Goal: Check status: Check status

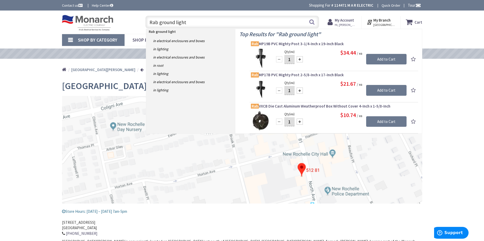
click at [352, 22] on strong "My Account" at bounding box center [344, 20] width 19 height 5
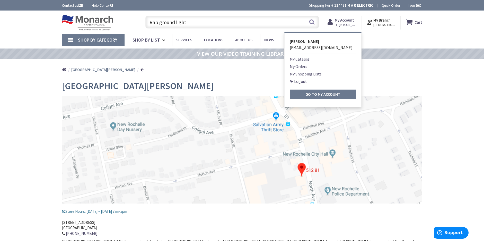
click at [295, 66] on link "My Orders" at bounding box center [298, 67] width 17 height 6
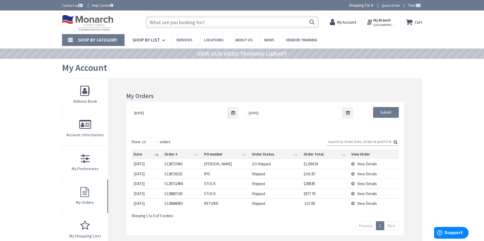
type input "[PERSON_NAME][GEOGRAPHIC_DATA], [GEOGRAPHIC_DATA]"
click at [443, 120] on div "Skip to Content Toggle Nav Search Cart My Cart Close" at bounding box center [242, 217] width 484 height 413
click at [232, 113] on input "9/2/2025" at bounding box center [184, 113] width 107 height 12
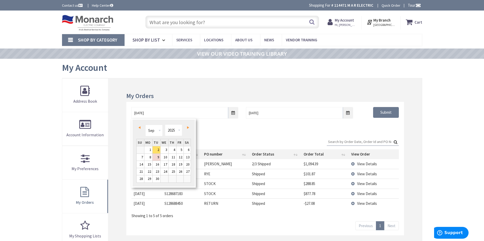
click at [139, 127] on span "Prev" at bounding box center [139, 128] width 2 height 3
click at [165, 173] on link "20" at bounding box center [164, 171] width 8 height 7
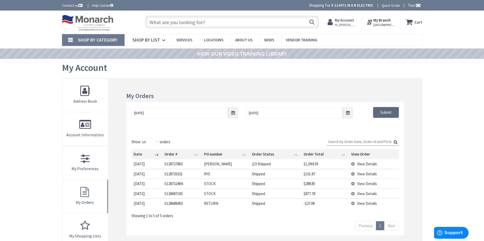
click at [388, 114] on input "Submit" at bounding box center [386, 112] width 26 height 11
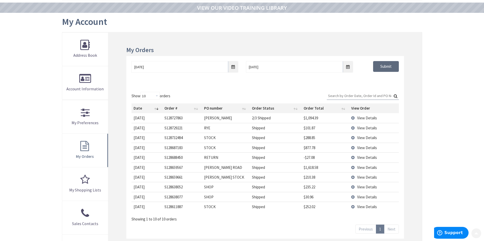
scroll to position [51, 0]
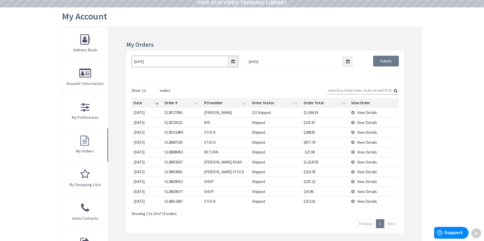
click at [232, 61] on input "08/20/2025" at bounding box center [184, 62] width 107 height 12
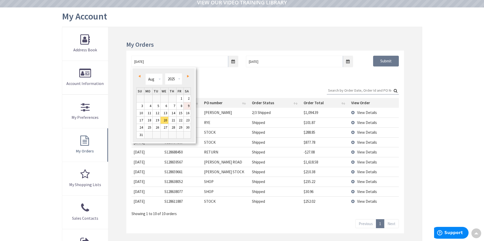
click at [189, 106] on link "9" at bounding box center [187, 106] width 7 height 7
type input "08/09/2025"
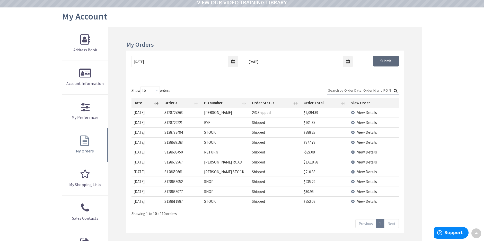
click at [384, 63] on input "Submit" at bounding box center [386, 61] width 26 height 11
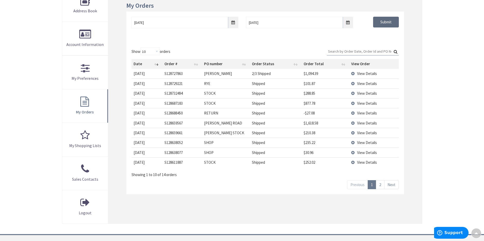
scroll to position [103, 0]
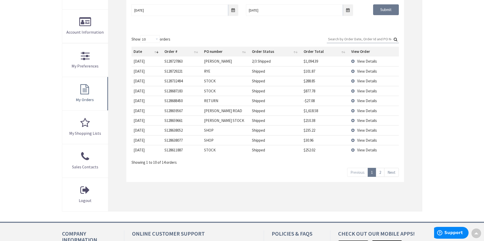
click at [381, 172] on link "2" at bounding box center [380, 172] width 8 height 9
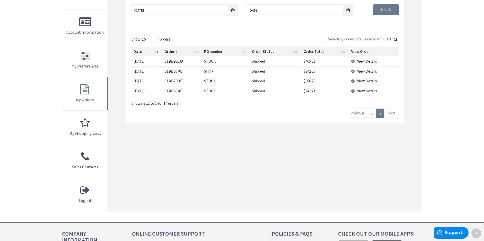
click at [366, 92] on span "View Details" at bounding box center [367, 91] width 20 height 5
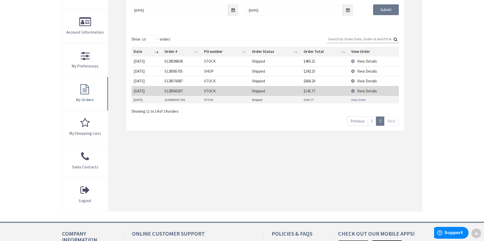
click at [357, 100] on link "View Order" at bounding box center [358, 100] width 14 height 4
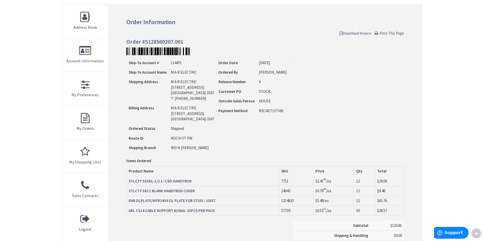
scroll to position [77, 0]
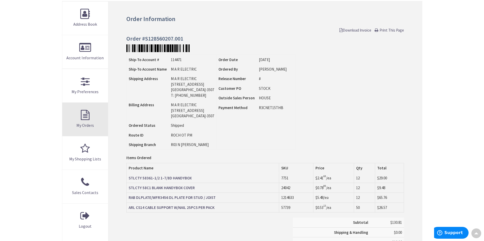
click at [84, 115] on link "My Orders" at bounding box center [85, 119] width 46 height 33
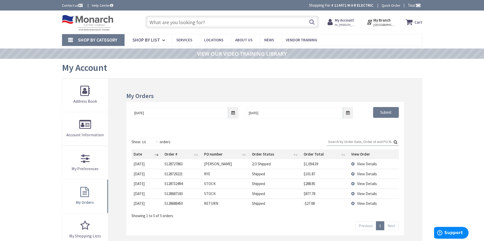
click at [162, 23] on input "text" at bounding box center [232, 22] width 174 height 13
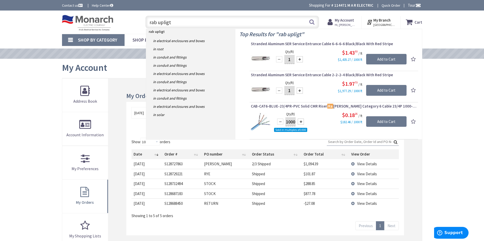
type input "rab upligts"
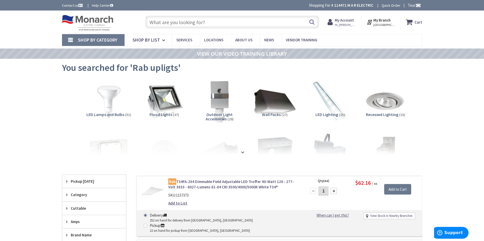
click at [159, 23] on input "text" at bounding box center [232, 22] width 174 height 13
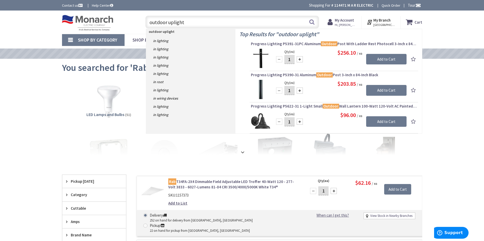
type input "outdoor uplights"
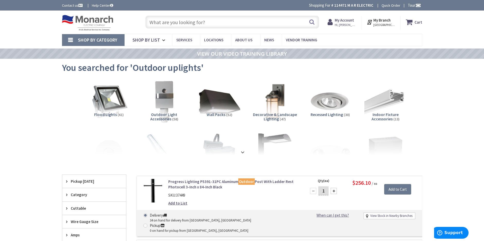
click at [349, 21] on strong "My Account" at bounding box center [344, 20] width 19 height 5
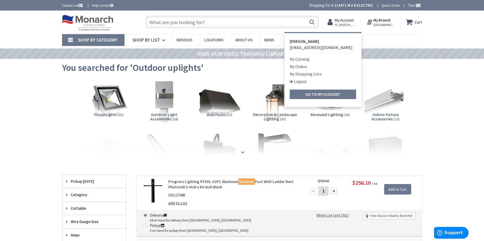
click at [304, 66] on link "My Orders" at bounding box center [298, 67] width 17 height 6
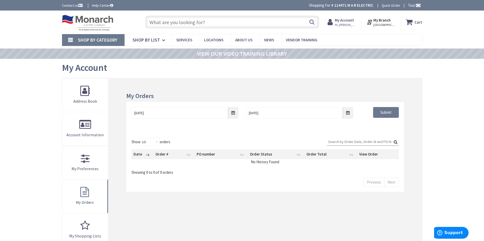
click at [342, 142] on input "Search:" at bounding box center [363, 142] width 72 height 8
type input "7-23-25"
click at [393, 113] on input "Submit" at bounding box center [386, 112] width 26 height 11
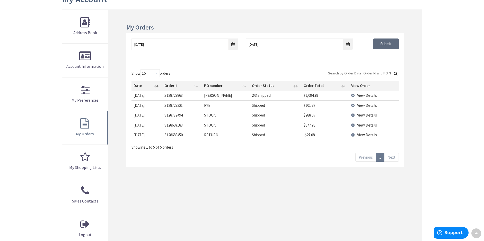
scroll to position [51, 0]
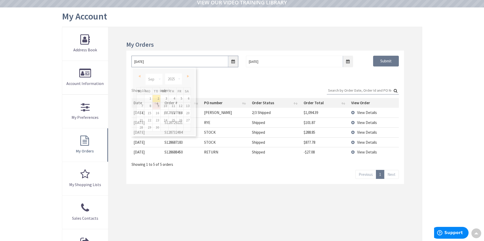
click at [234, 62] on input "9/2/2025" at bounding box center [184, 62] width 107 height 12
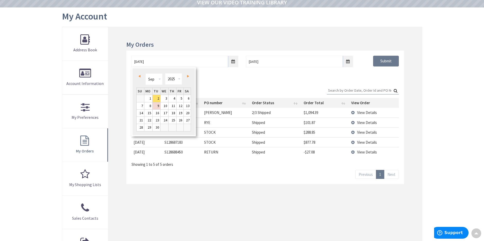
click at [139, 76] on span "Prev" at bounding box center [139, 76] width 2 height 3
click at [377, 62] on input "Submit" at bounding box center [386, 61] width 26 height 11
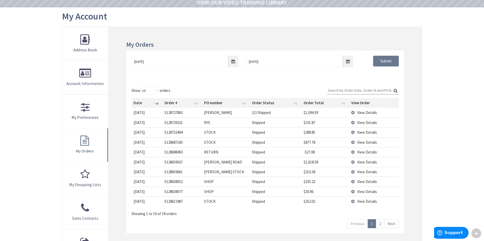
click at [381, 227] on link "2" at bounding box center [380, 224] width 8 height 9
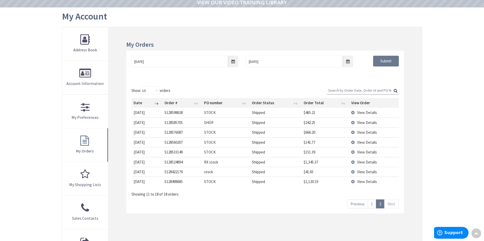
click at [366, 171] on span "View Details" at bounding box center [367, 172] width 20 height 5
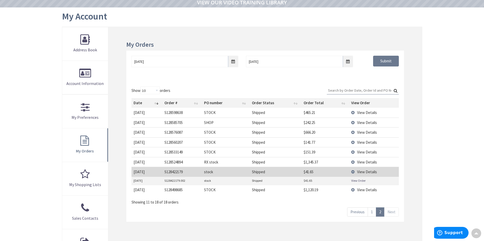
click at [364, 189] on span "View Details" at bounding box center [367, 190] width 20 height 5
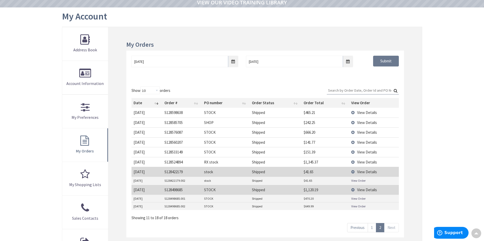
click at [364, 190] on span "View Details" at bounding box center [367, 190] width 20 height 5
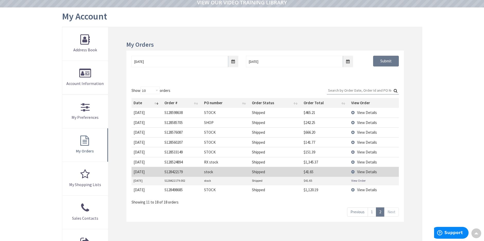
click at [360, 182] on link "View Order" at bounding box center [358, 181] width 14 height 4
click at [362, 152] on span "View Details" at bounding box center [367, 152] width 20 height 5
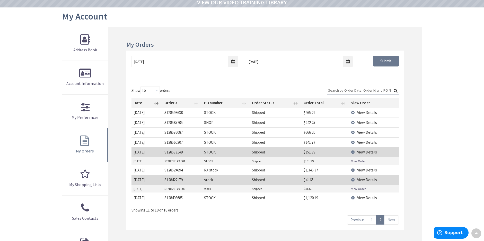
click at [358, 161] on link "View Order" at bounding box center [358, 161] width 14 height 4
click at [369, 142] on span "View Details" at bounding box center [367, 142] width 20 height 5
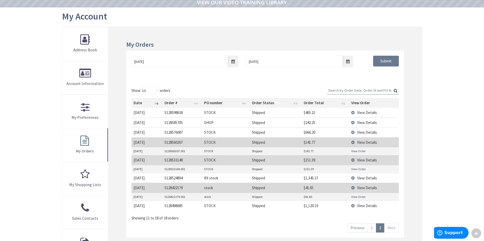
click at [354, 151] on link "View Order" at bounding box center [358, 151] width 14 height 4
click at [381, 228] on link "2" at bounding box center [380, 228] width 8 height 9
click at [372, 228] on link "1" at bounding box center [371, 228] width 8 height 9
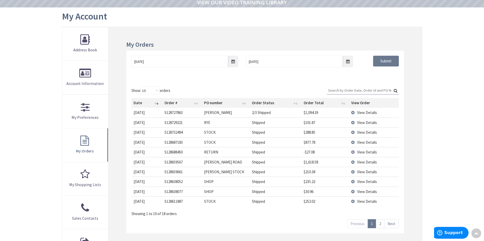
click at [365, 191] on span "View Details" at bounding box center [367, 192] width 20 height 5
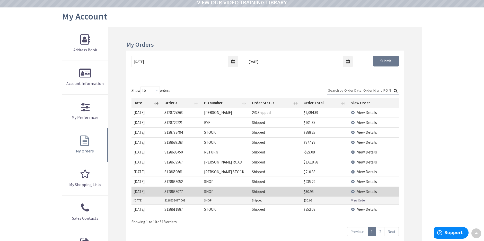
click at [359, 201] on link "View Order" at bounding box center [358, 201] width 14 height 4
click at [388, 232] on link "Next" at bounding box center [391, 232] width 15 height 9
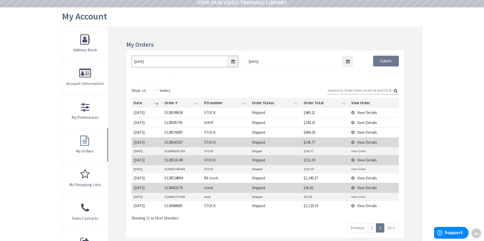
click at [233, 60] on input "08/01/2025" at bounding box center [184, 62] width 107 height 12
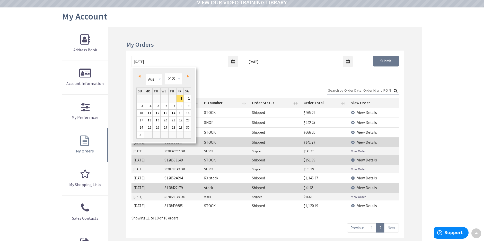
click at [140, 76] on span "Prev" at bounding box center [139, 76] width 2 height 3
click at [187, 76] on span "Next" at bounding box center [188, 76] width 2 height 3
click at [187, 121] on link "26" at bounding box center [187, 120] width 7 height 7
type input "07/26/2025"
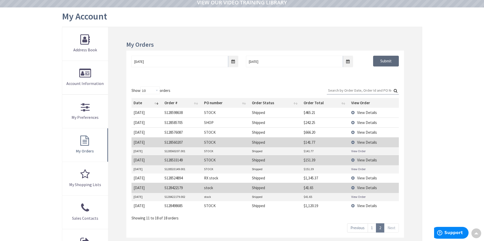
click at [379, 61] on input "Submit" at bounding box center [386, 61] width 26 height 11
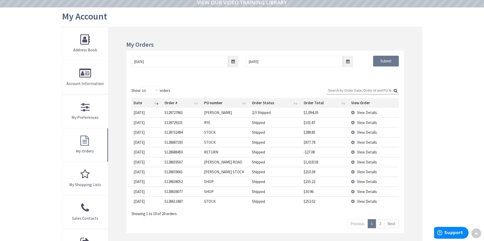
click at [381, 223] on link "2" at bounding box center [380, 224] width 8 height 9
click at [361, 192] on span "View Details" at bounding box center [367, 192] width 20 height 5
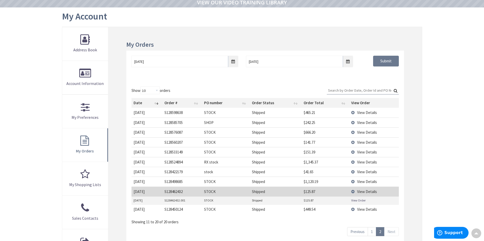
click at [359, 200] on link "View Order" at bounding box center [358, 201] width 14 height 4
click at [368, 124] on span "View Details" at bounding box center [367, 122] width 20 height 5
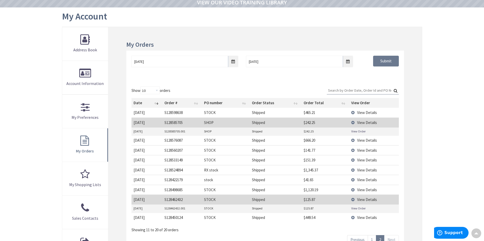
click at [362, 132] on link "View Order" at bounding box center [358, 131] width 14 height 4
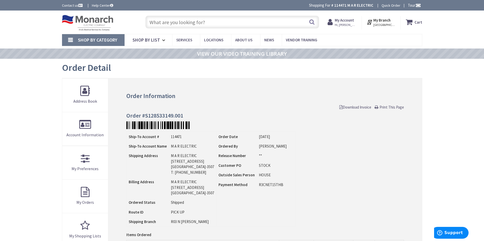
click at [349, 20] on strong "My Account" at bounding box center [344, 20] width 19 height 5
